Goal: Task Accomplishment & Management: Complete application form

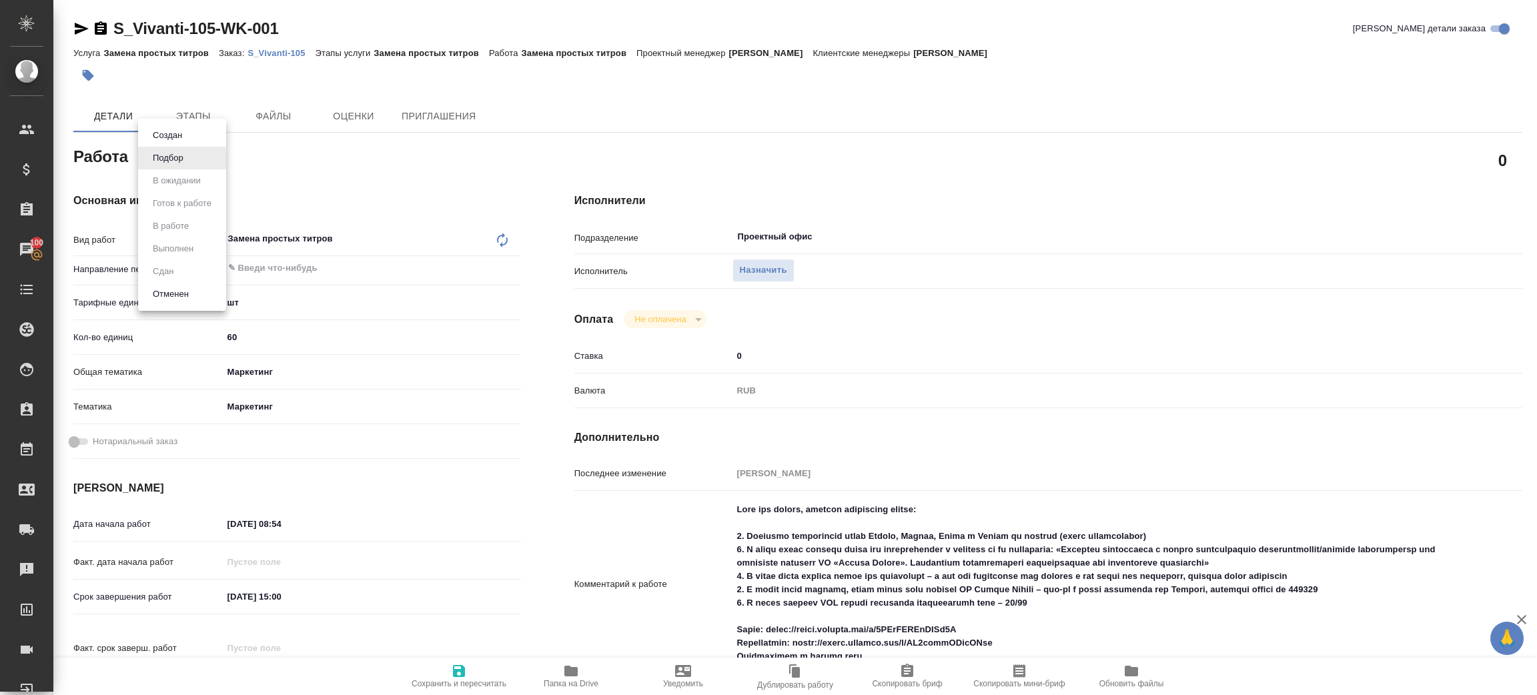
drag, startPoint x: 366, startPoint y: 187, endPoint x: 378, endPoint y: 190, distance: 12.5
click at [374, 187] on div at bounding box center [768, 347] width 1537 height 695
click at [761, 267] on span "Назначить" at bounding box center [763, 270] width 47 height 15
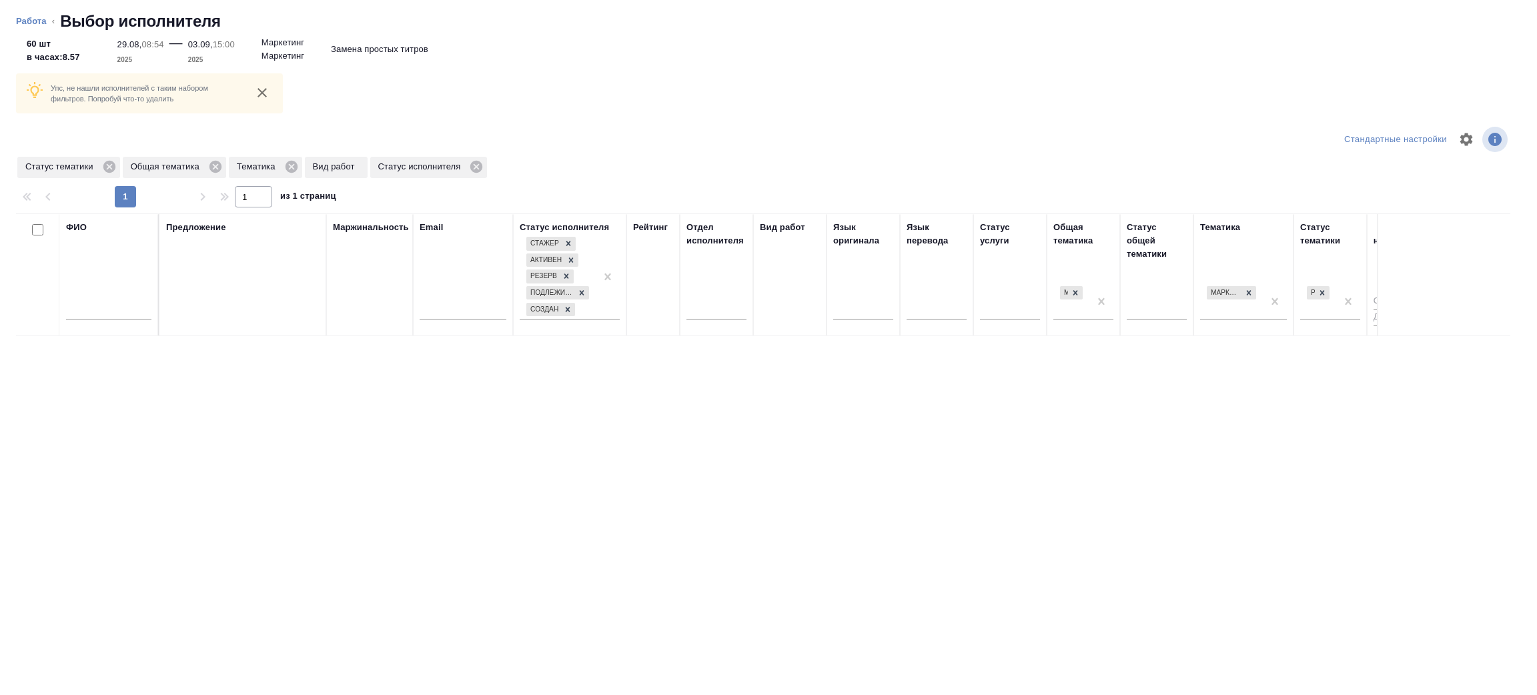
click at [102, 312] on input "text" at bounding box center [108, 311] width 85 height 17
type input "[PERSON_NAME]"
click at [214, 170] on icon at bounding box center [216, 167] width 12 height 12
click at [183, 167] on icon at bounding box center [184, 166] width 15 height 15
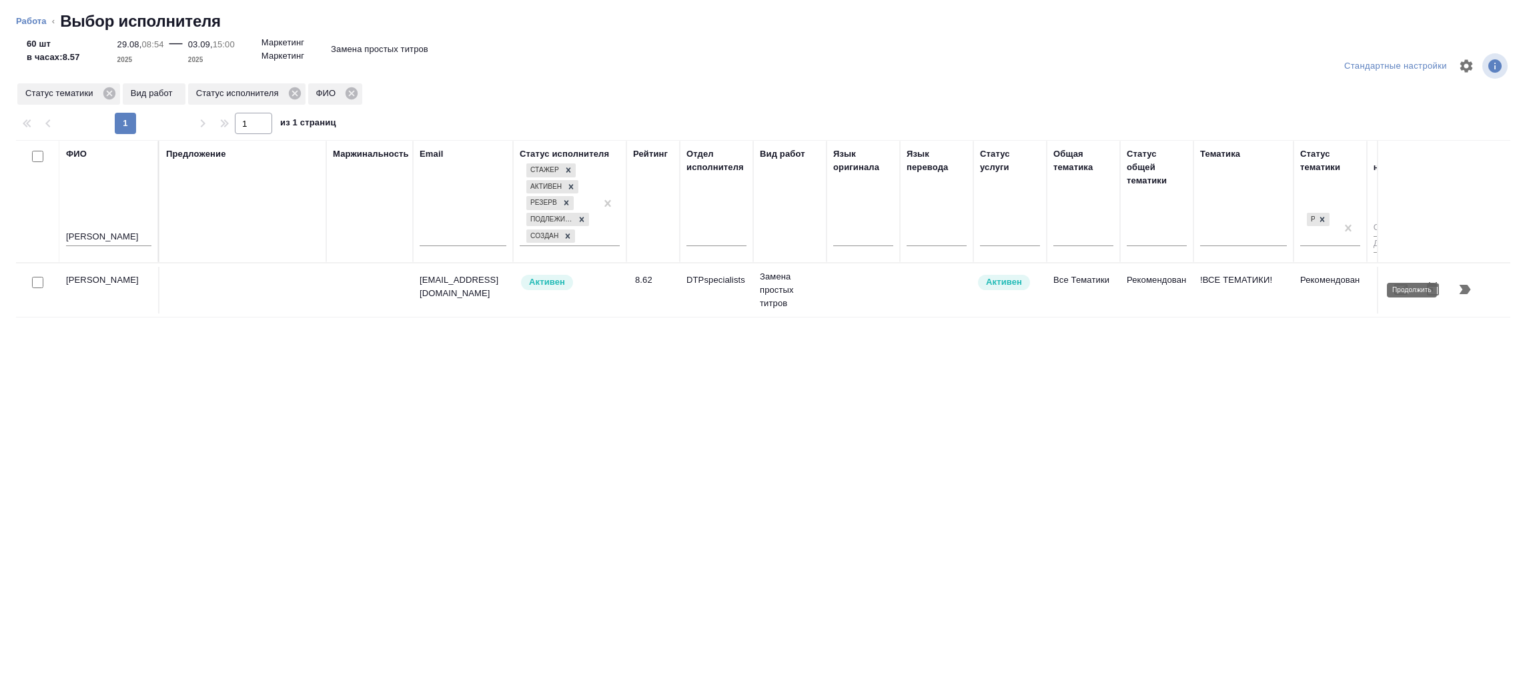
click at [1460, 292] on icon "button" at bounding box center [1465, 290] width 16 height 16
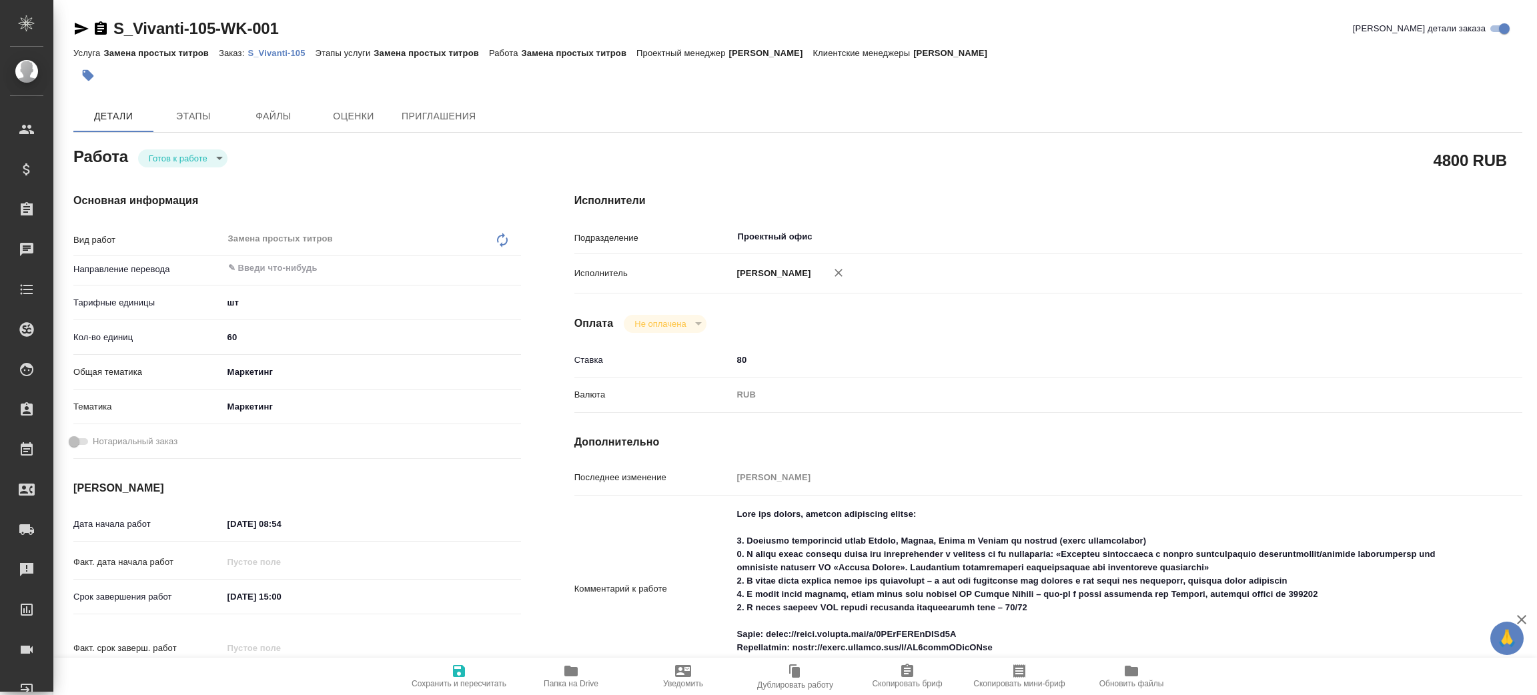
type textarea "x"
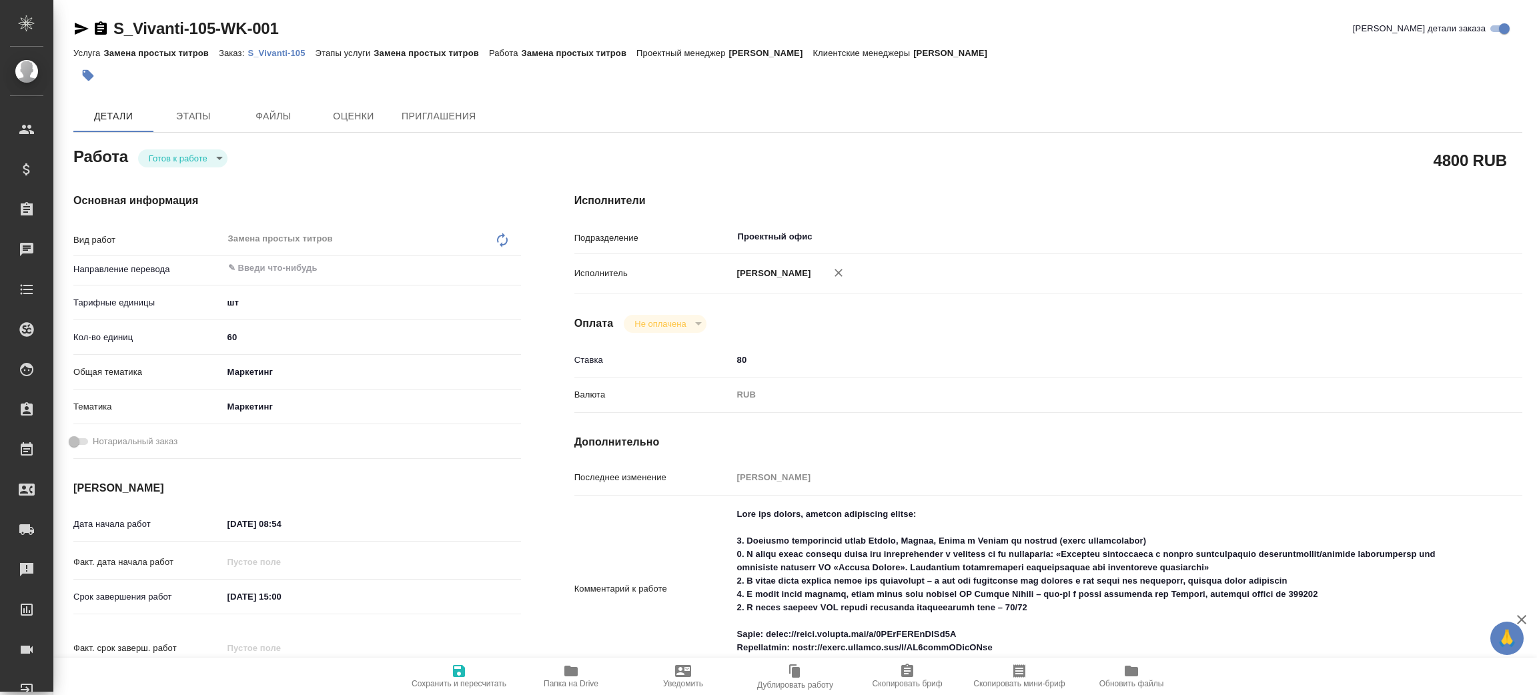
type textarea "x"
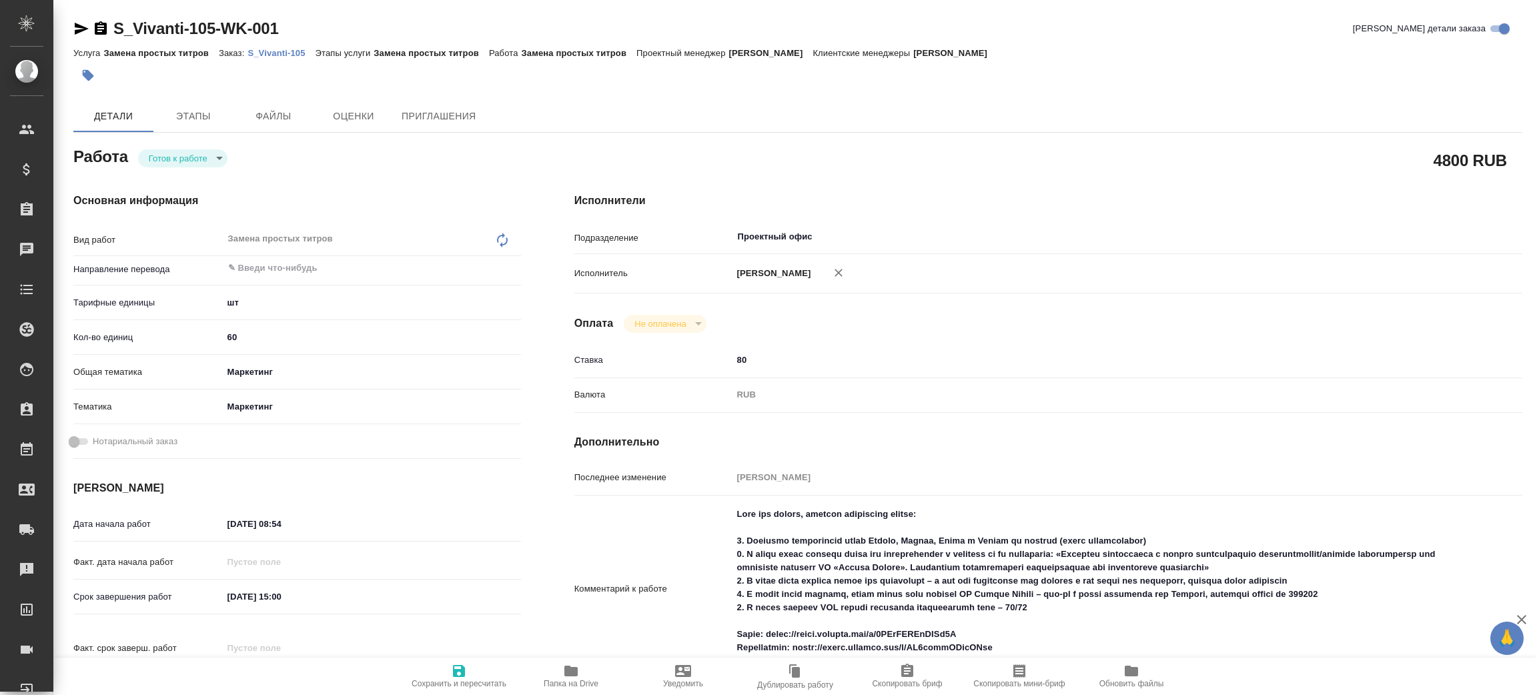
type textarea "x"
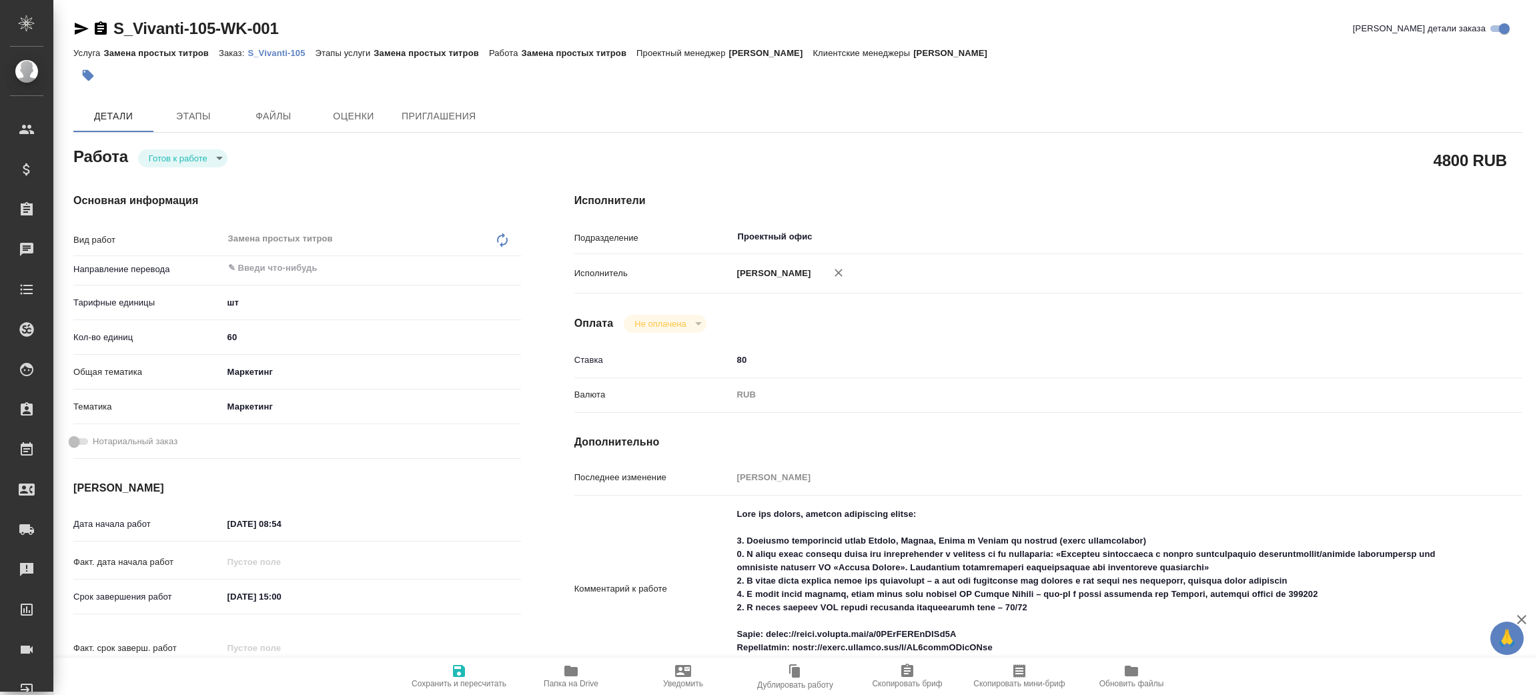
type textarea "x"
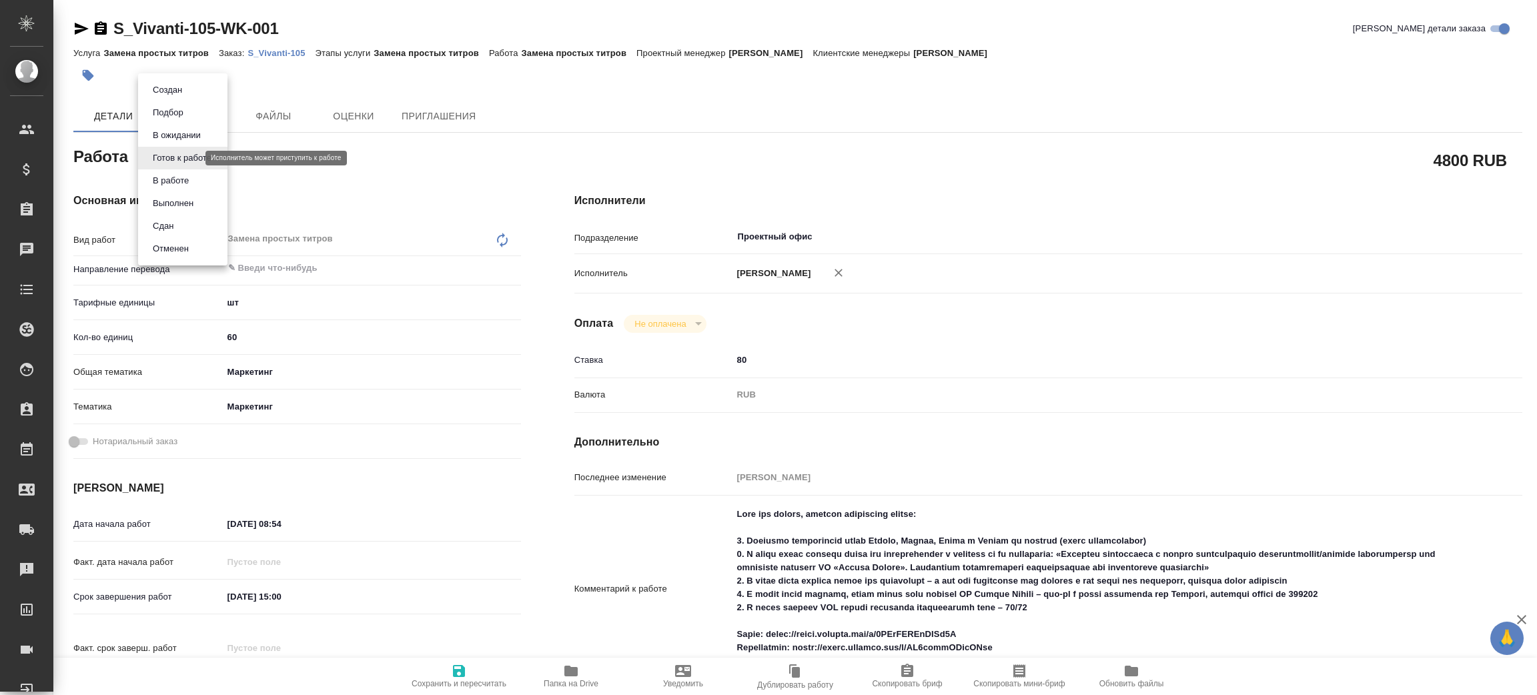
click at [183, 157] on body "🙏 .cls-1 fill:#fff; AWATERA Zenkov Aleksei Клиенты Спецификации Заказы Чаты Tod…" at bounding box center [768, 347] width 1537 height 695
type textarea "x"
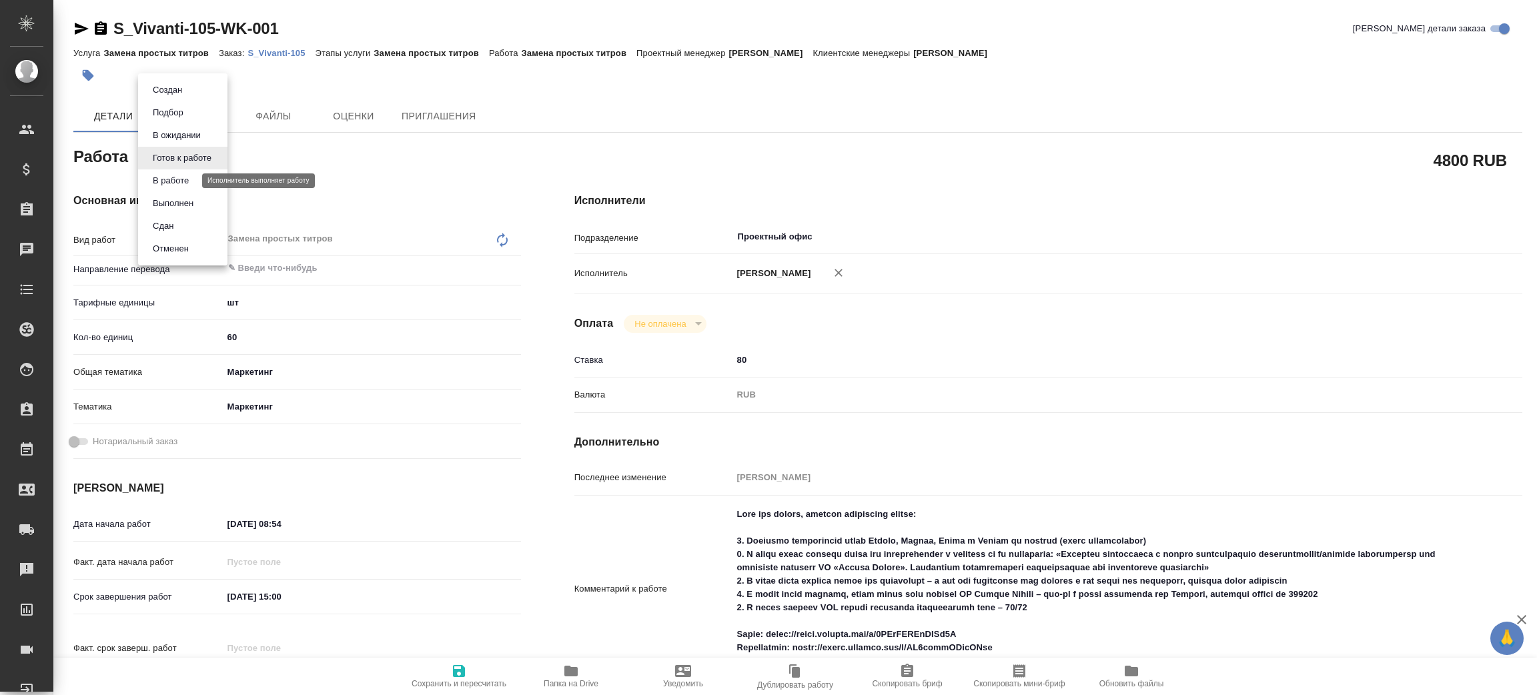
type textarea "x"
click at [187, 173] on button "В работе" at bounding box center [171, 180] width 44 height 15
type textarea "x"
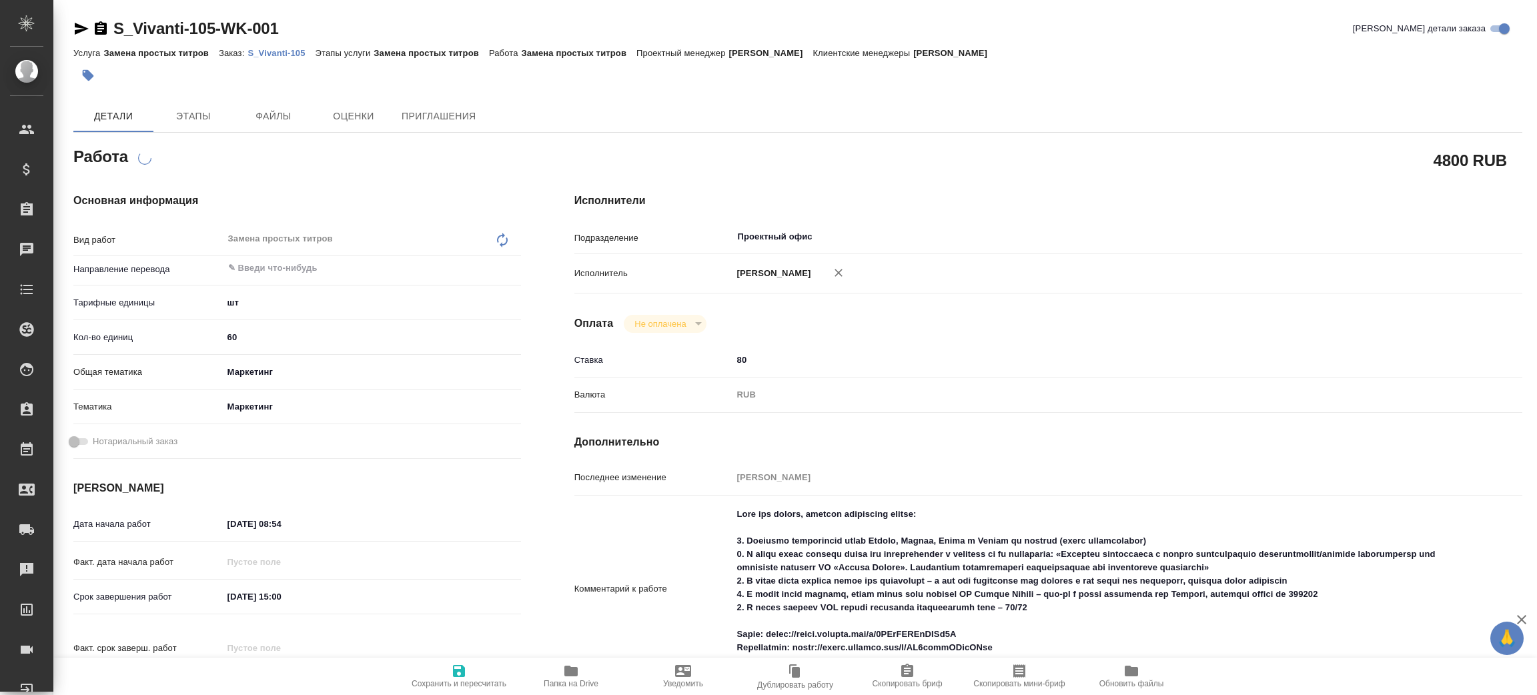
type textarea "x"
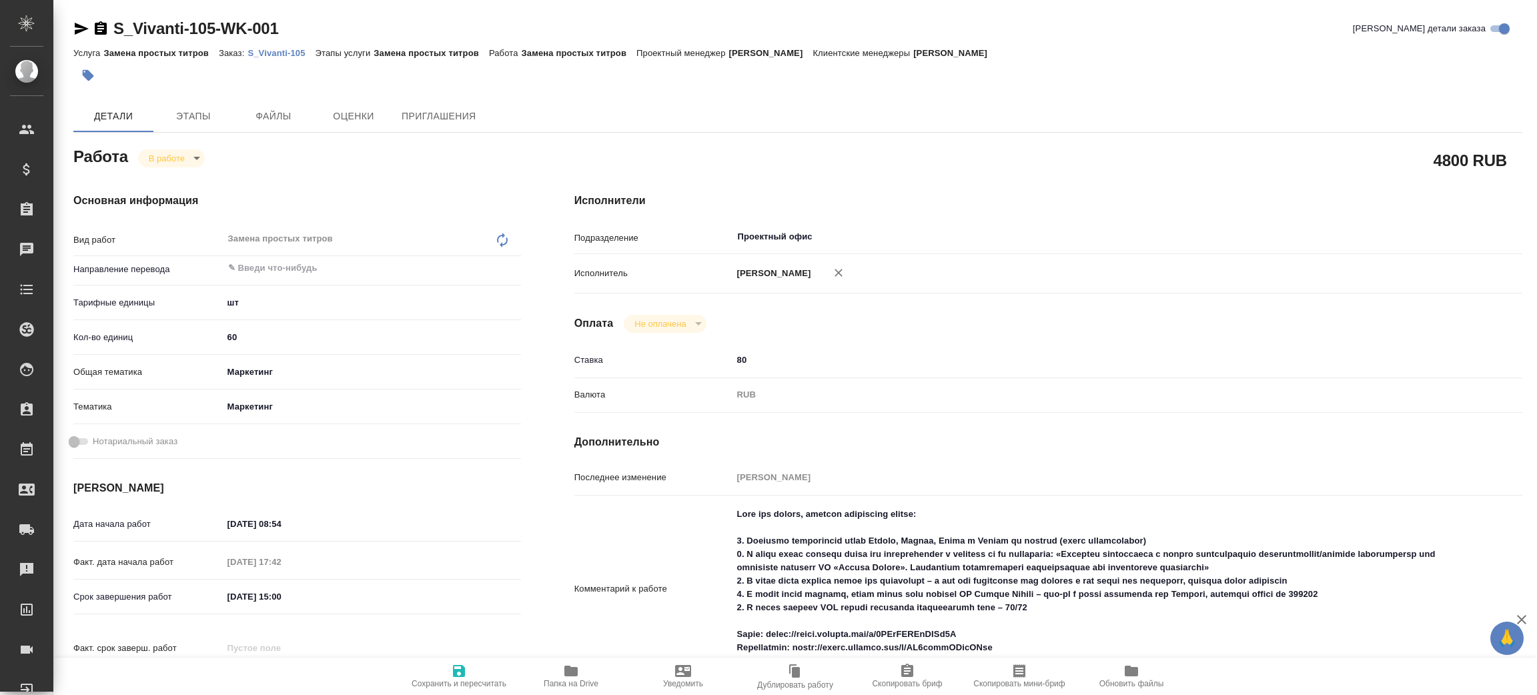
type textarea "x"
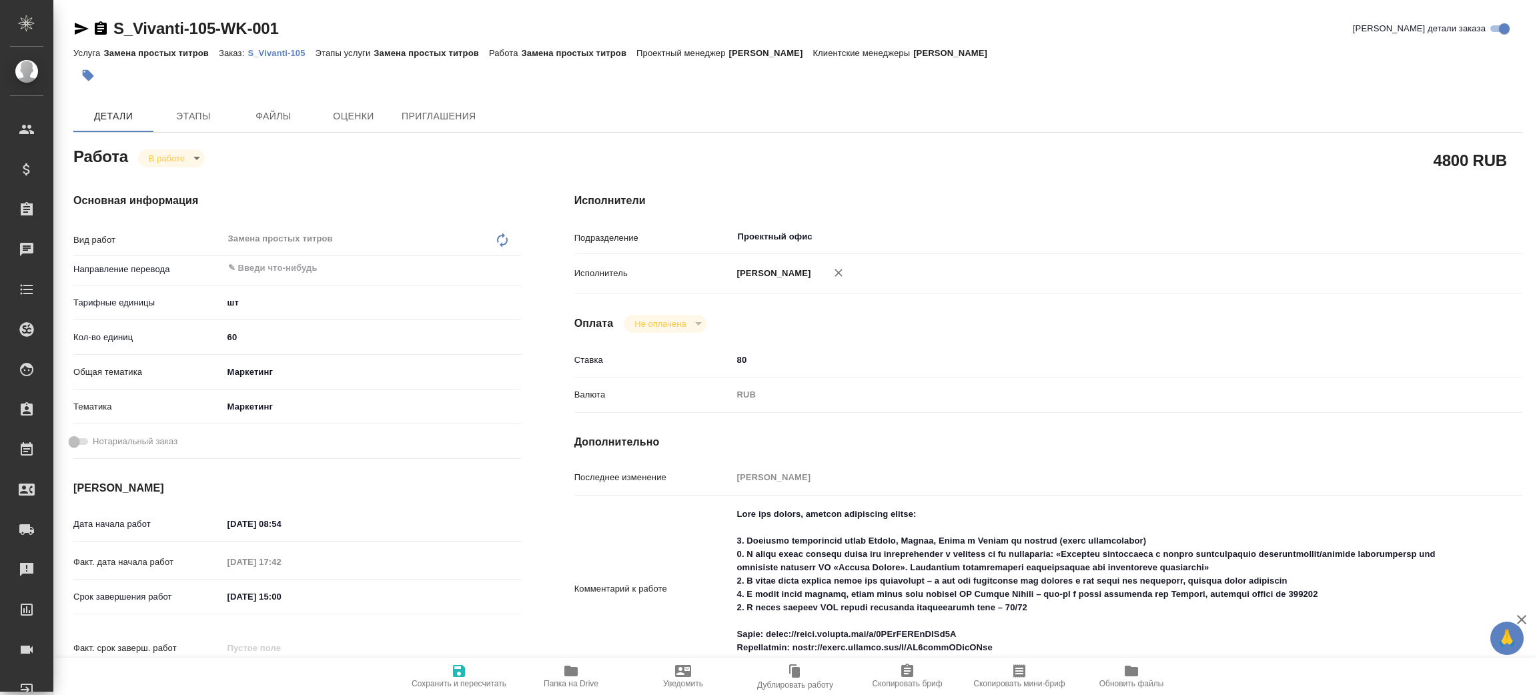
type textarea "x"
click at [275, 54] on p "S_Vivanti-105" at bounding box center [281, 53] width 67 height 10
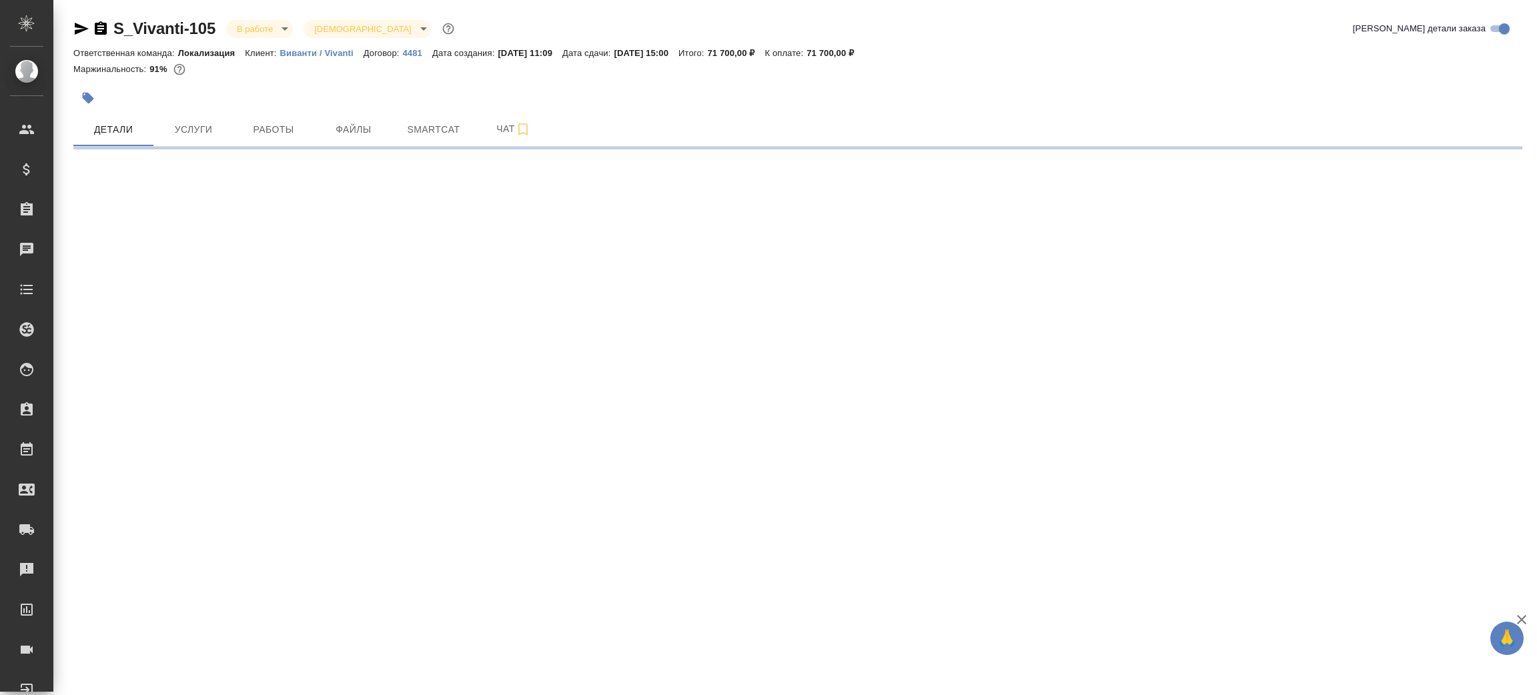
select select "RU"
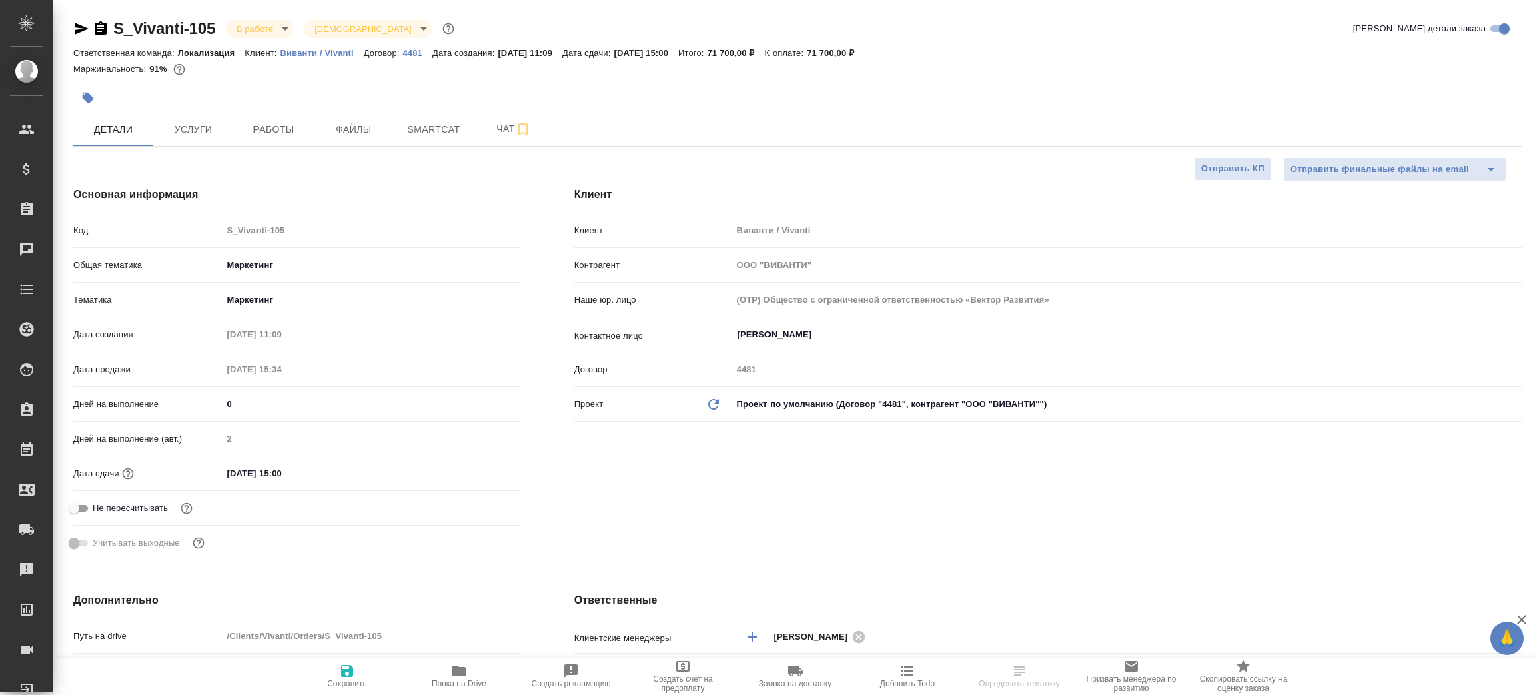
type textarea "x"
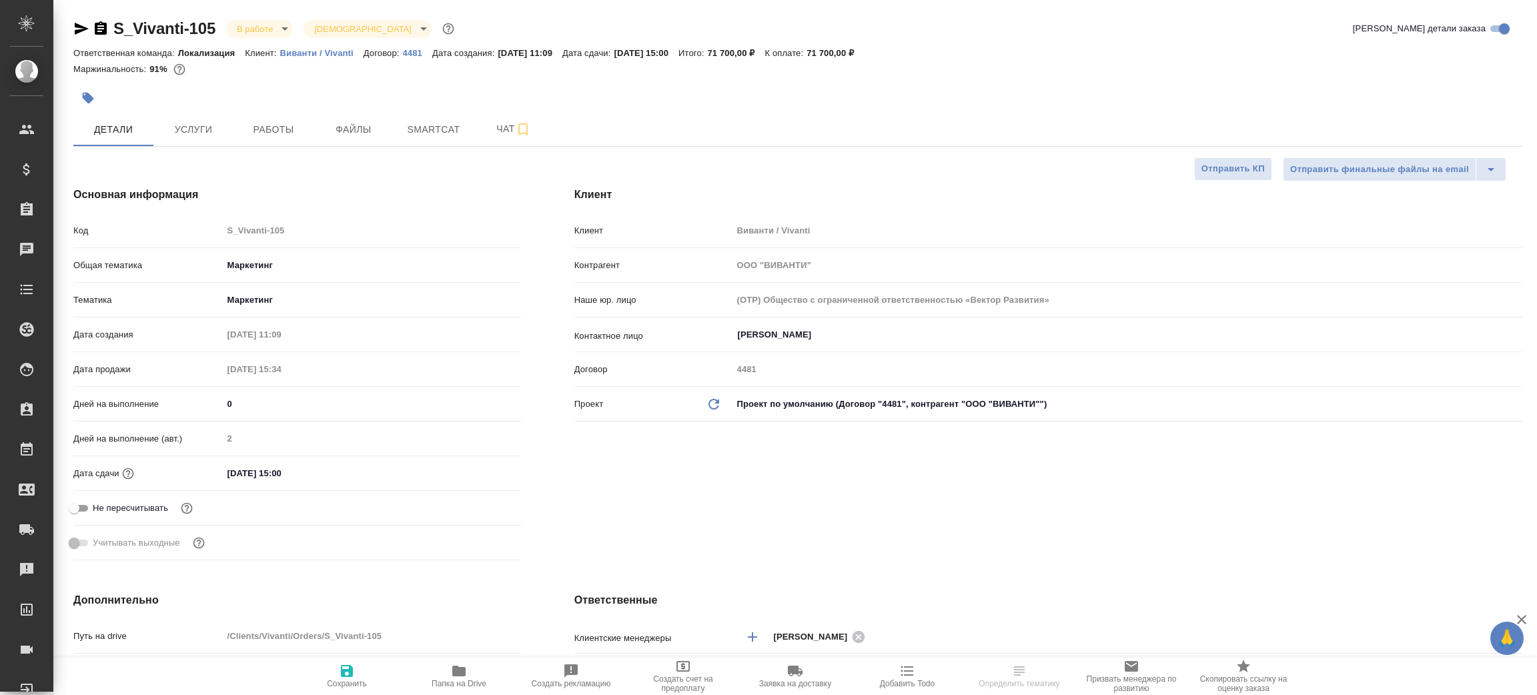
type textarea "x"
type input "[PERSON_NAME]"
type input "Сеитов Павел"
click at [101, 29] on icon "button" at bounding box center [101, 27] width 12 height 13
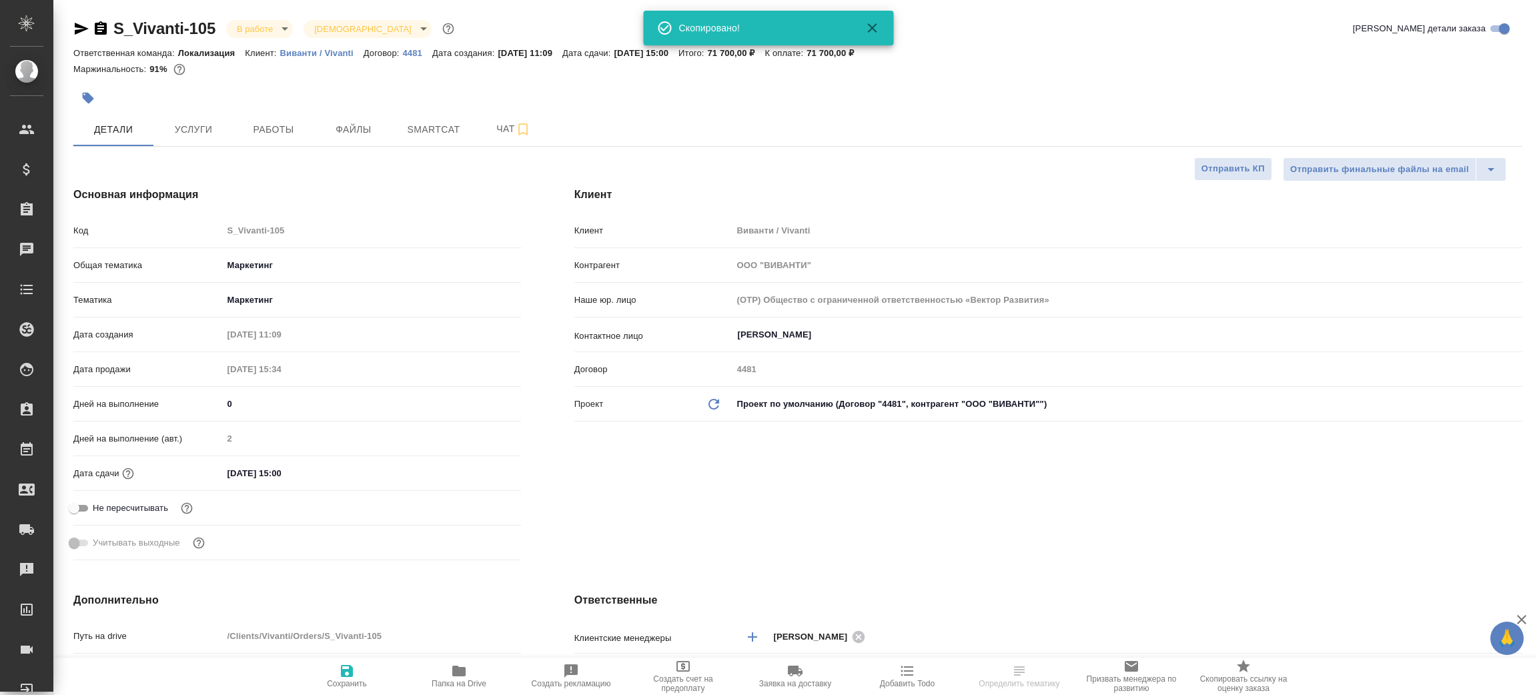
type textarea "x"
select select "RU"
type textarea "x"
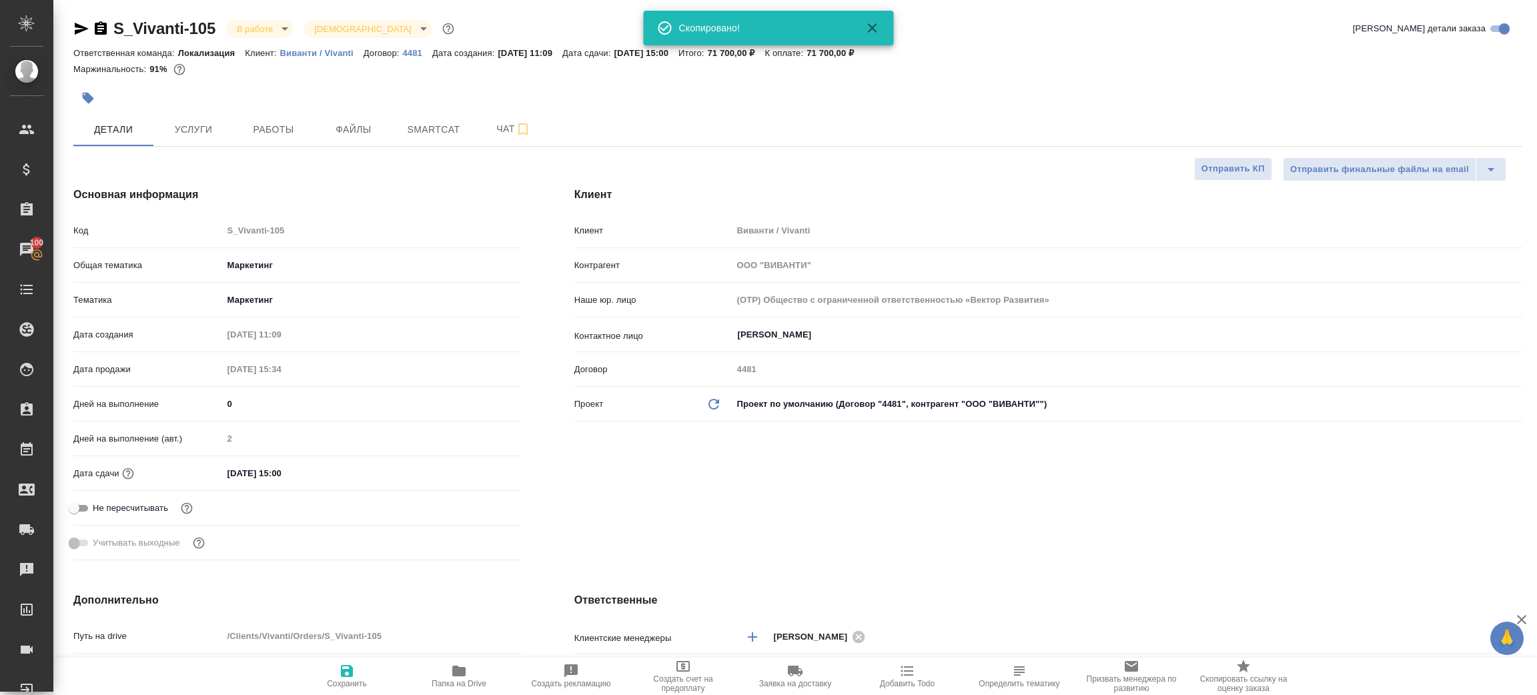
type textarea "x"
